Goal: Task Accomplishment & Management: Manage account settings

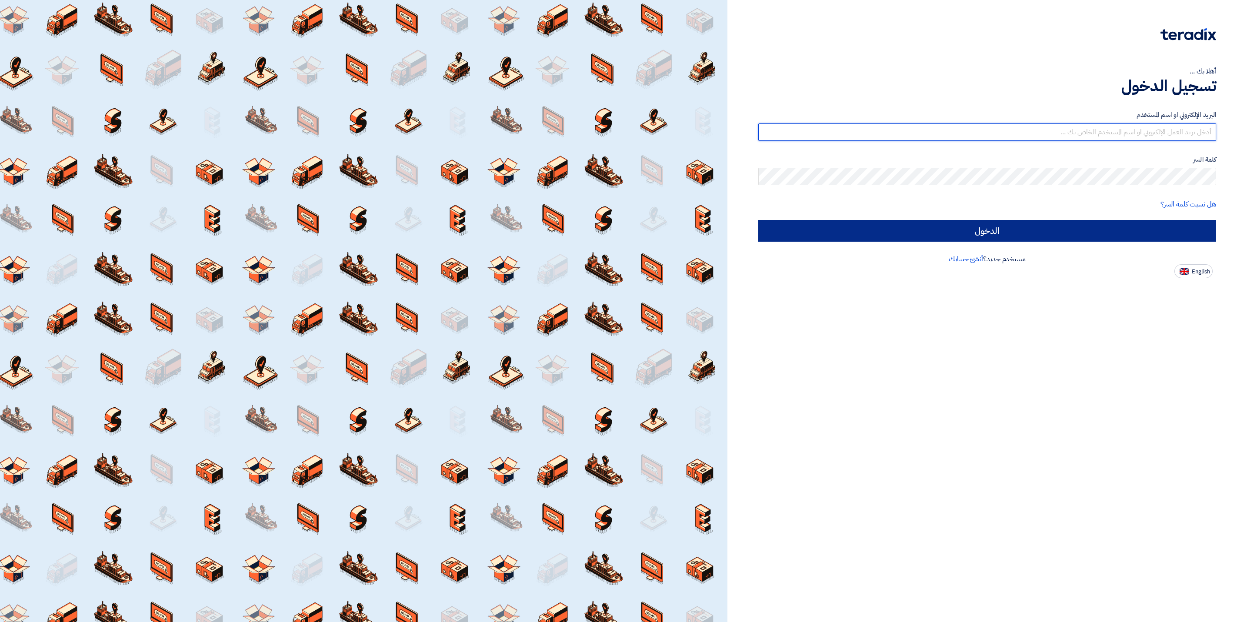
type input "[EMAIL_ADDRESS][DOMAIN_NAME]"
click at [1027, 231] on input "الدخول" at bounding box center [987, 231] width 458 height 22
type input "Sign in"
